Goal: Complete application form

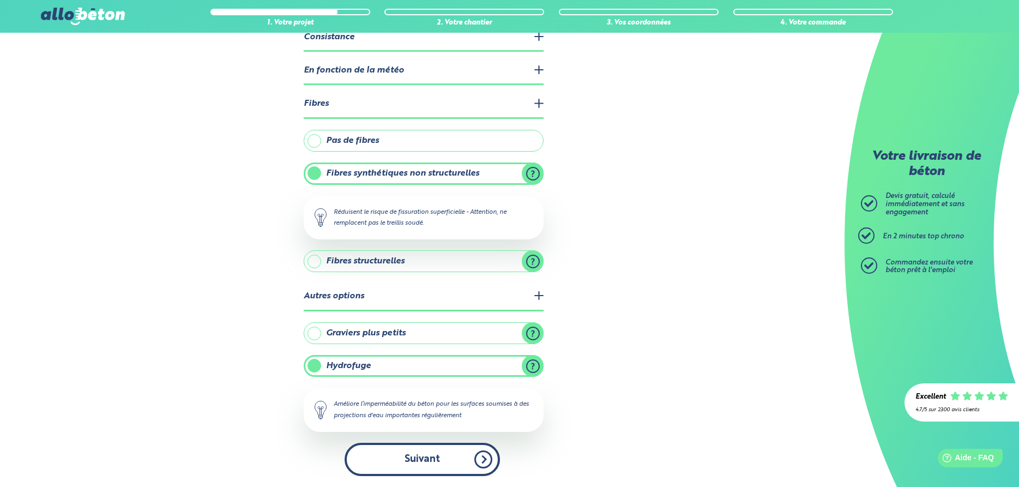
click at [449, 455] on button "Suivant" at bounding box center [422, 459] width 155 height 33
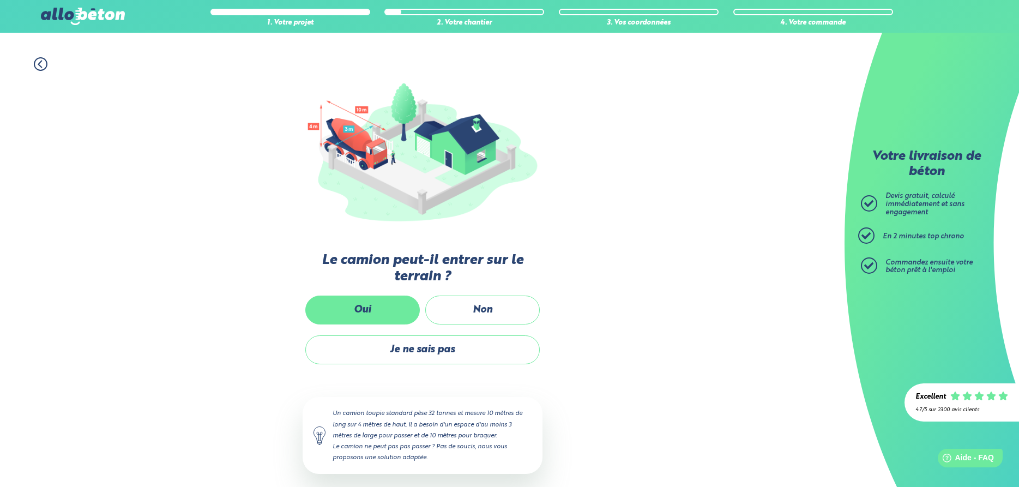
click at [383, 308] on label "Oui" at bounding box center [362, 310] width 115 height 29
click at [0, 0] on input "Oui" at bounding box center [0, 0] width 0 height 0
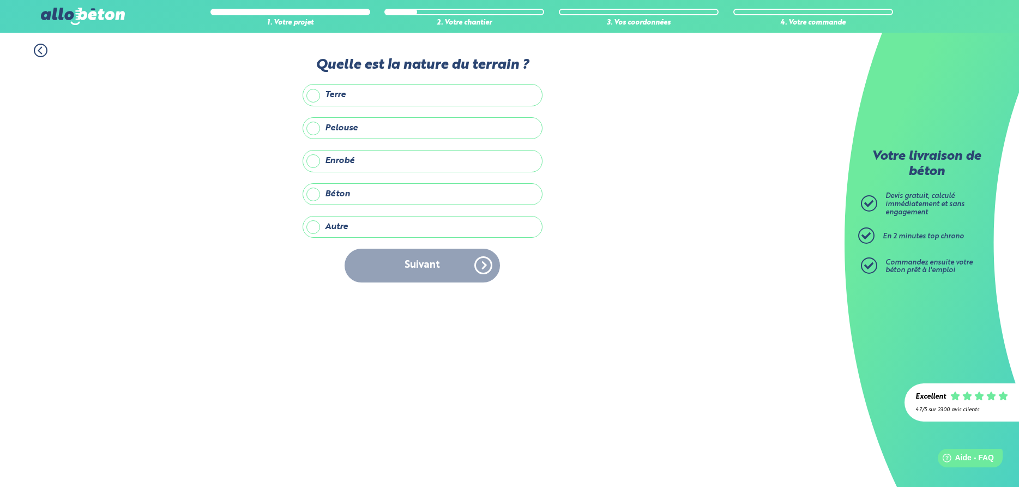
click at [419, 98] on label "Terre" at bounding box center [423, 95] width 240 height 22
click at [0, 0] on input "Terre" at bounding box center [0, 0] width 0 height 0
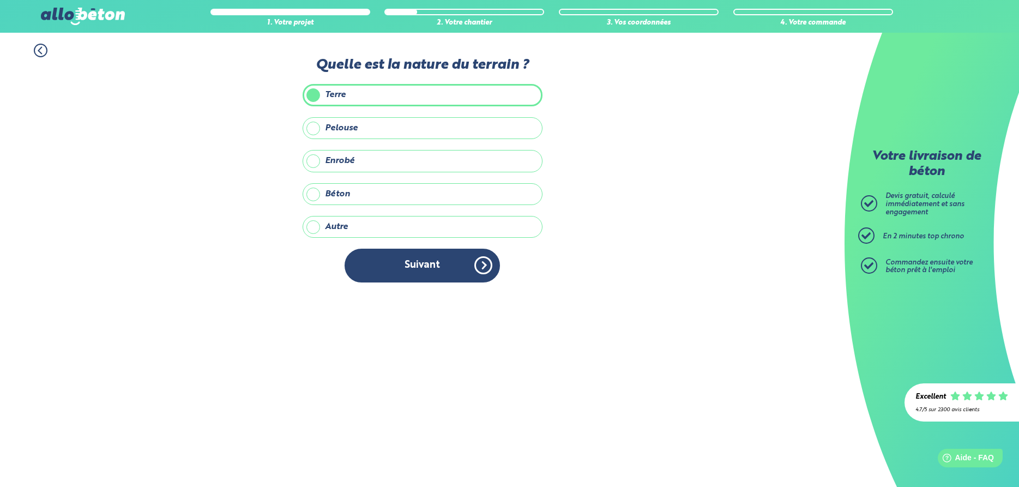
click at [418, 268] on button "Suivant" at bounding box center [422, 265] width 155 height 33
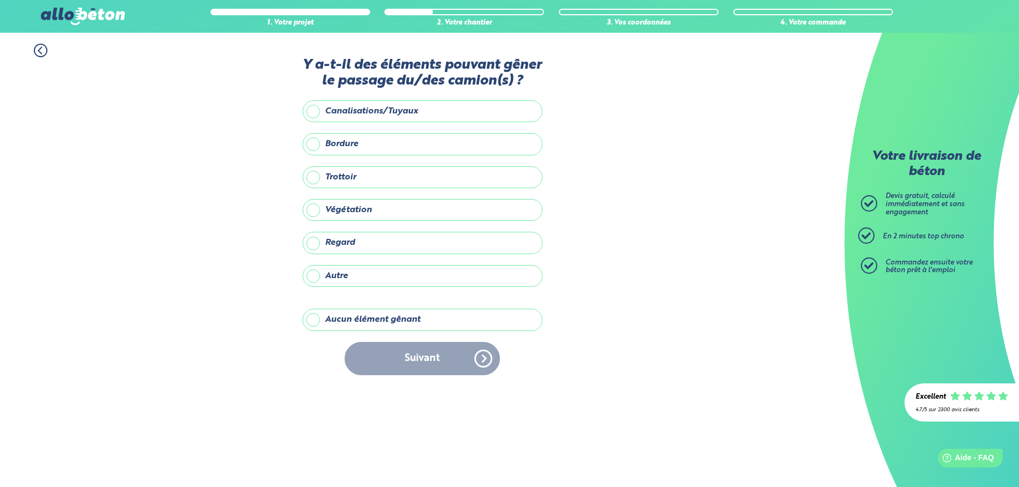
click at [384, 322] on label "Aucun élément gênant" at bounding box center [423, 320] width 240 height 22
click at [0, 0] on input "Aucun élément gênant" at bounding box center [0, 0] width 0 height 0
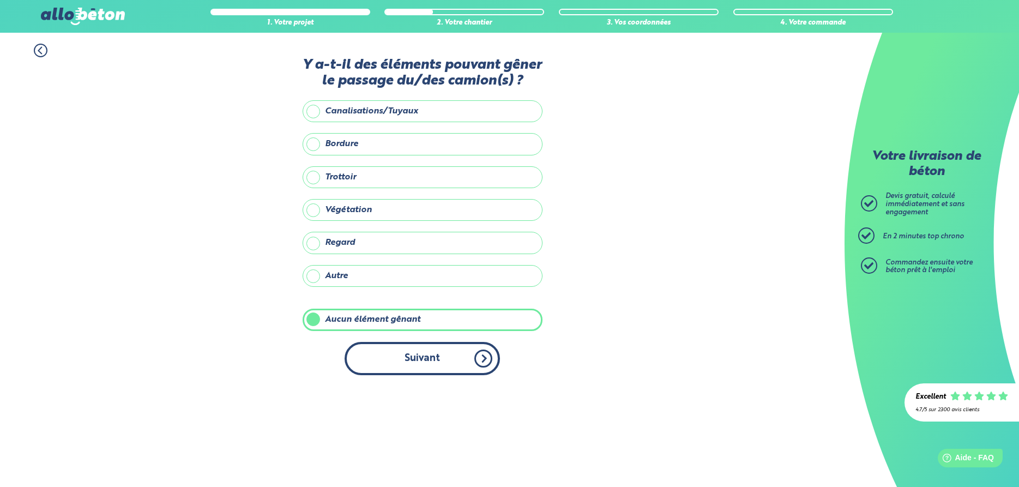
click at [441, 364] on button "Suivant" at bounding box center [422, 358] width 155 height 33
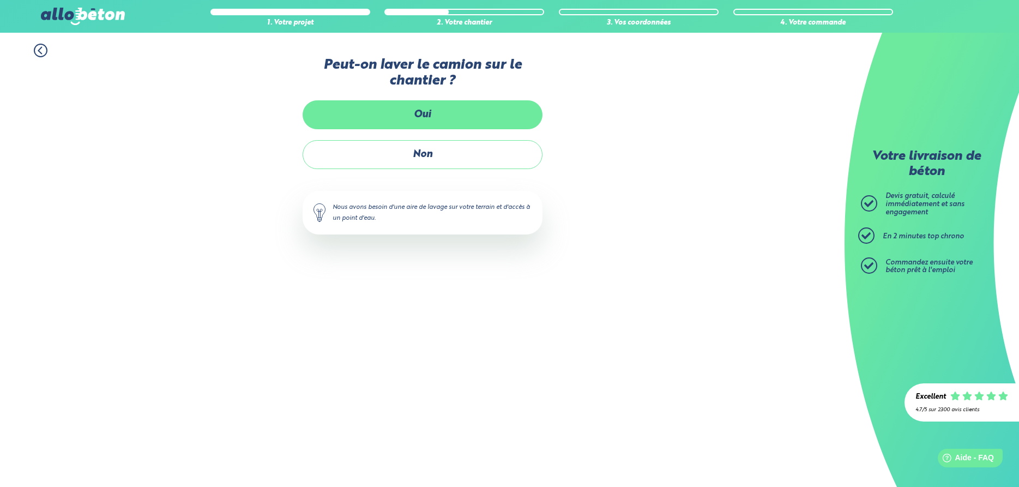
click at [437, 115] on label "Oui" at bounding box center [423, 114] width 240 height 29
click at [0, 0] on input "Oui" at bounding box center [0, 0] width 0 height 0
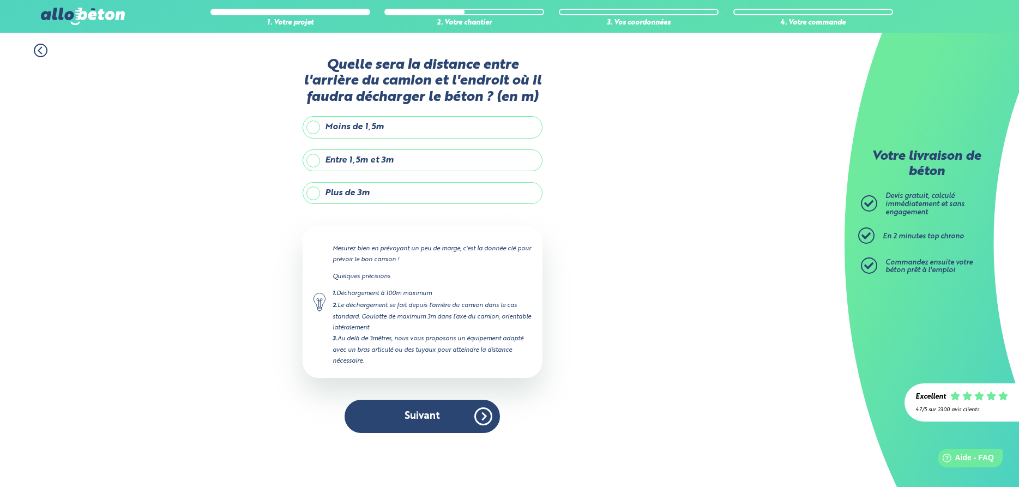
click at [393, 195] on label "Plus de 3m" at bounding box center [423, 193] width 240 height 22
click at [0, 0] on input "Plus de 3m" at bounding box center [0, 0] width 0 height 0
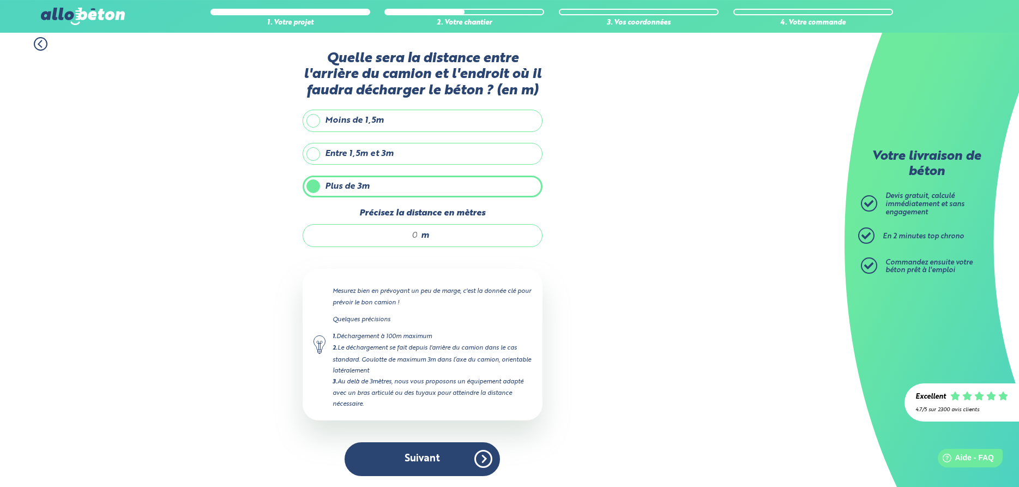
scroll to position [8, 0]
click at [449, 241] on div "m" at bounding box center [423, 235] width 240 height 23
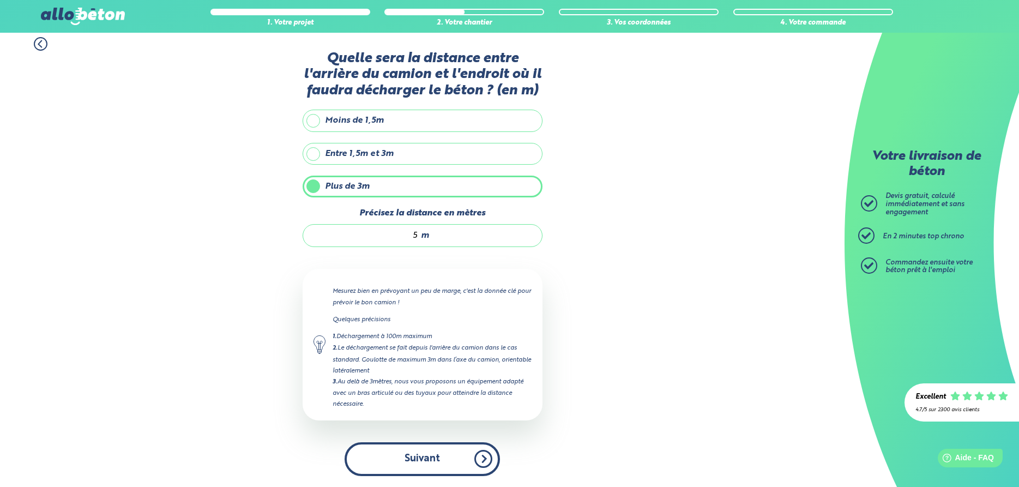
type input "5"
click at [412, 463] on button "Suivant" at bounding box center [422, 458] width 155 height 33
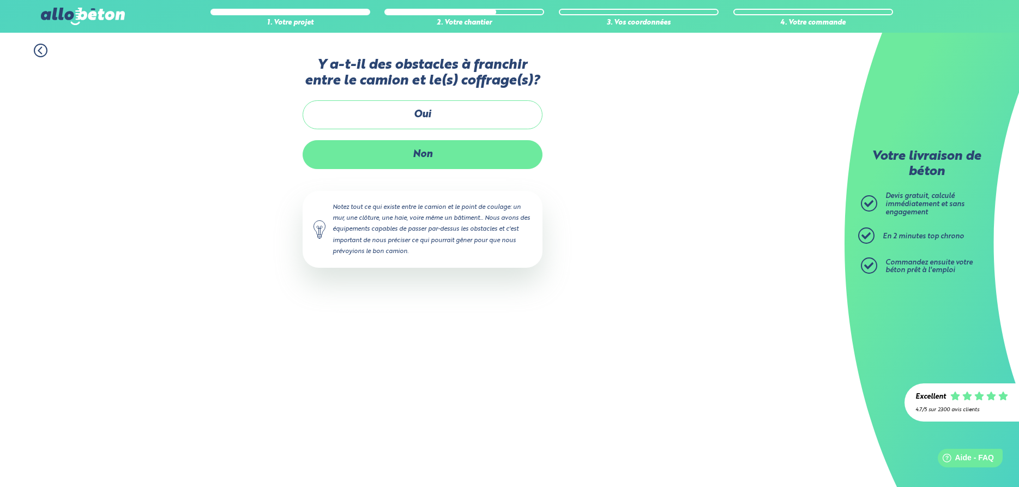
click at [436, 154] on label "Non" at bounding box center [423, 154] width 240 height 29
click at [0, 0] on input "Non" at bounding box center [0, 0] width 0 height 0
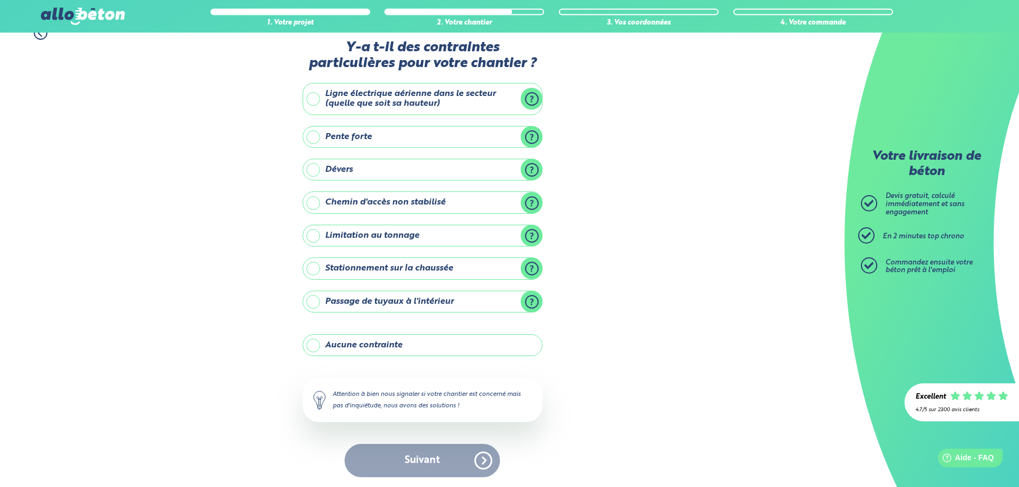
scroll to position [19, 0]
click at [473, 201] on label "Chemin d'accès non stabilisé" at bounding box center [423, 201] width 240 height 22
click at [0, 0] on input "Chemin d'accès non stabilisé" at bounding box center [0, 0] width 0 height 0
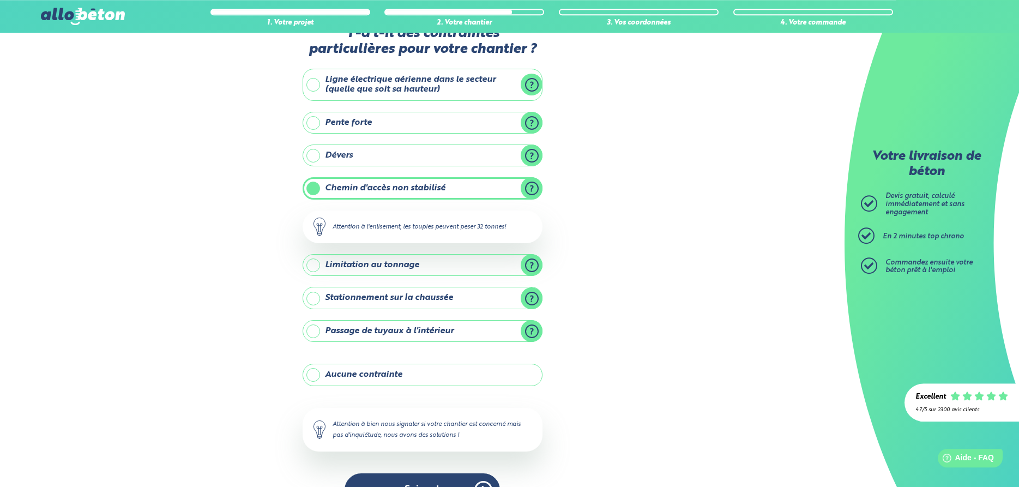
scroll to position [62, 0]
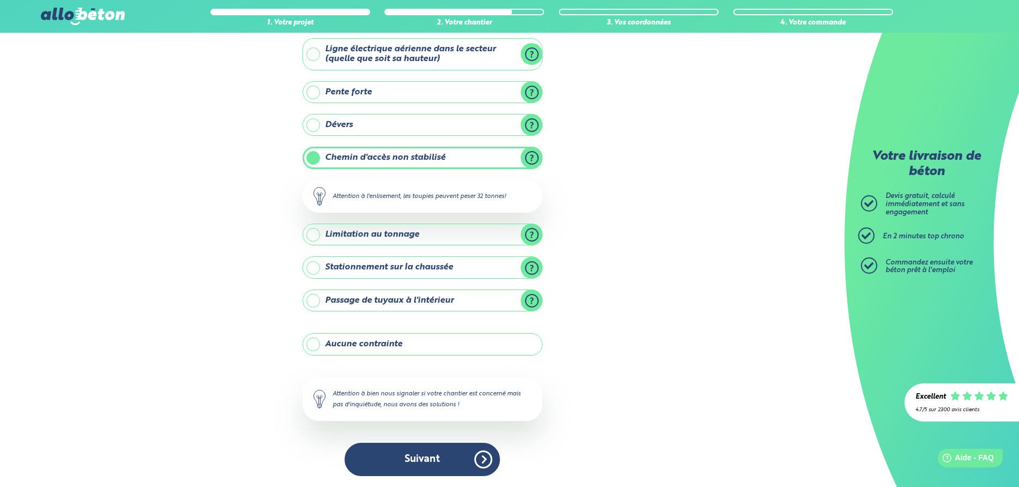
click at [389, 157] on label "Chemin d'accès non stabilisé" at bounding box center [423, 158] width 240 height 22
click at [0, 0] on input "Chemin d'accès non stabilisé" at bounding box center [0, 0] width 0 height 0
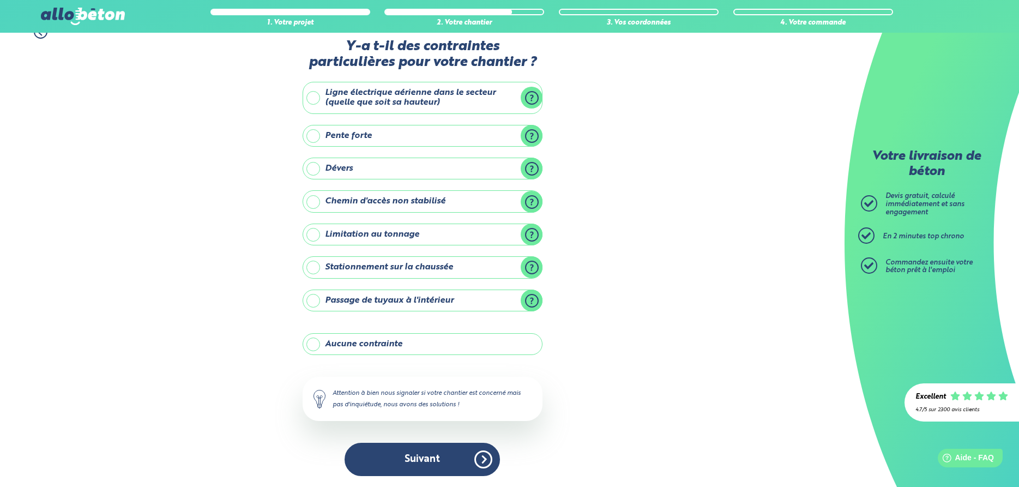
scroll to position [19, 0]
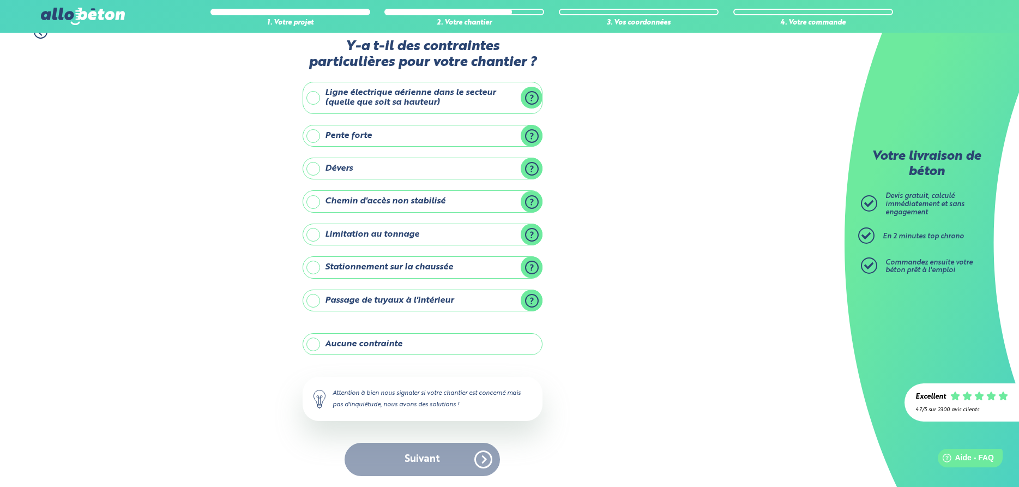
click at [406, 345] on label "Aucune contrainte" at bounding box center [423, 344] width 240 height 22
click at [0, 0] on input "Aucune contrainte" at bounding box center [0, 0] width 0 height 0
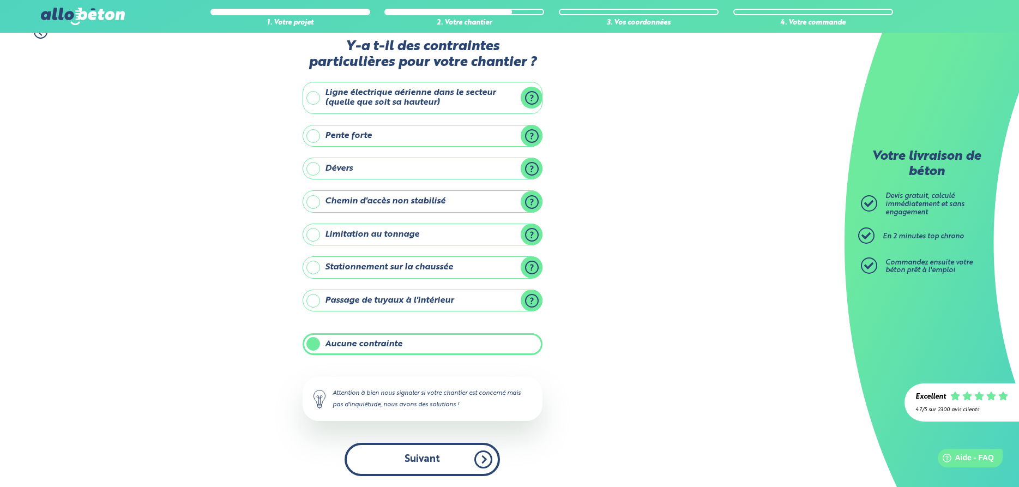
click at [444, 463] on button "Suivant" at bounding box center [422, 459] width 155 height 33
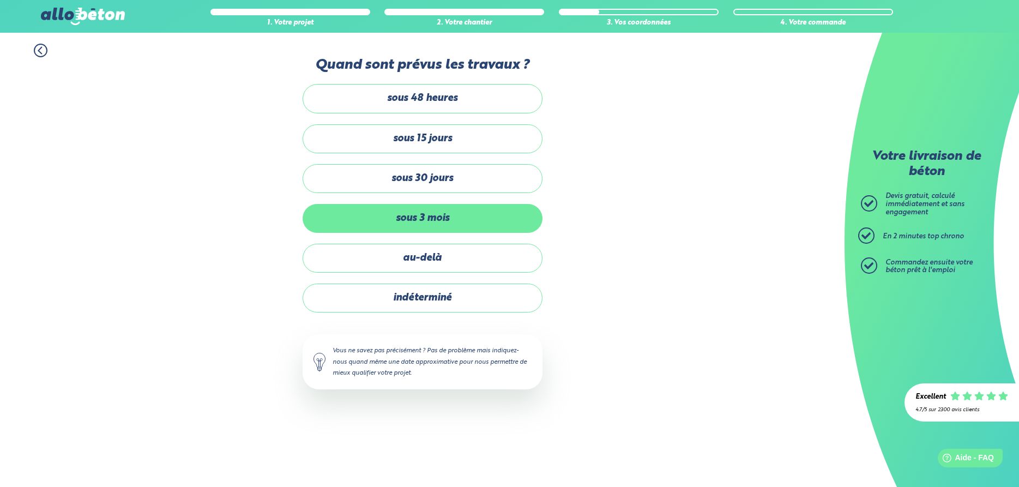
click at [459, 220] on label "sous 3 mois" at bounding box center [423, 218] width 240 height 29
click at [0, 0] on input "sous 3 mois" at bounding box center [0, 0] width 0 height 0
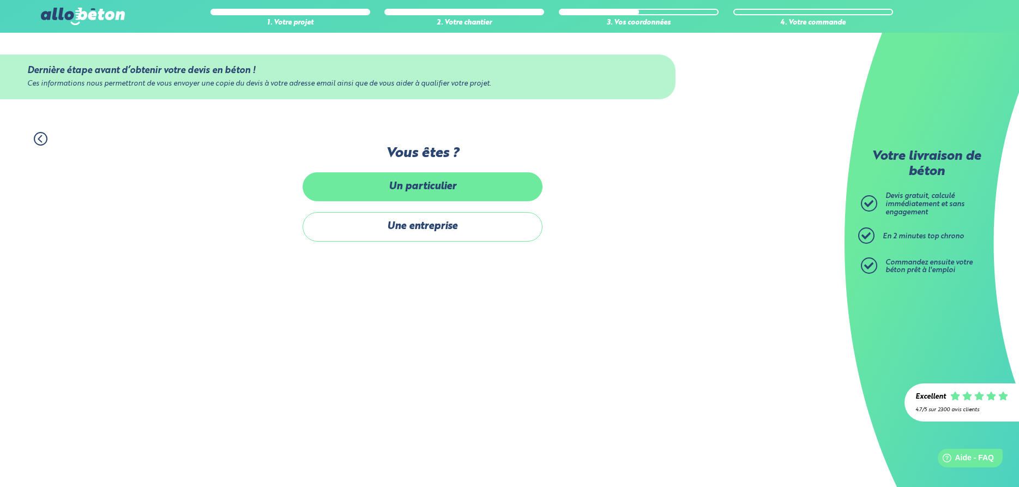
click at [439, 194] on label "Un particulier" at bounding box center [423, 186] width 240 height 29
click at [0, 0] on input "Un particulier" at bounding box center [0, 0] width 0 height 0
